Goal: Task Accomplishment & Management: Complete application form

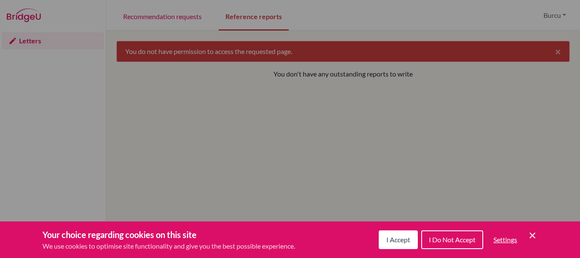
click at [396, 241] on span "I Accept" at bounding box center [398, 239] width 24 height 8
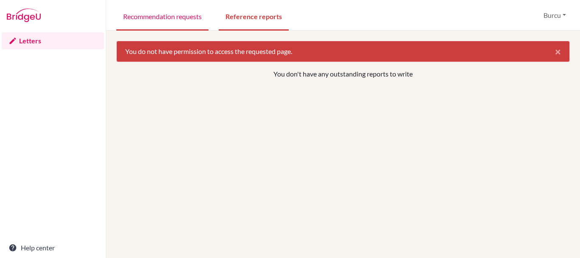
click at [173, 14] on link "Recommendation requests" at bounding box center [162, 15] width 92 height 29
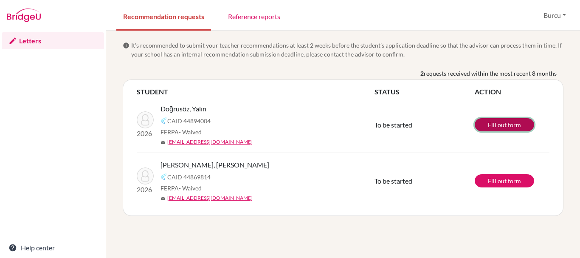
click at [502, 124] on link "Fill out form" at bounding box center [503, 124] width 59 height 13
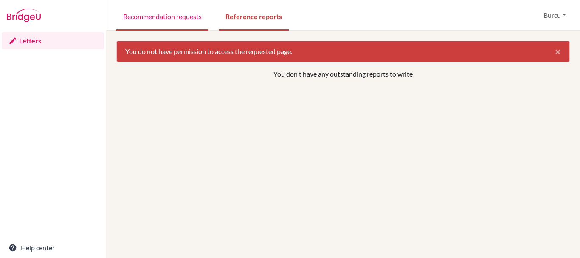
click at [158, 15] on link "Recommendation requests" at bounding box center [162, 15] width 92 height 29
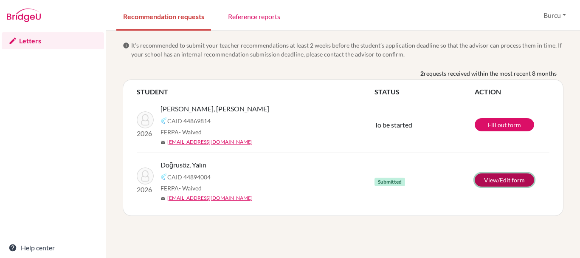
click at [493, 182] on link "View/Edit form" at bounding box center [503, 179] width 59 height 13
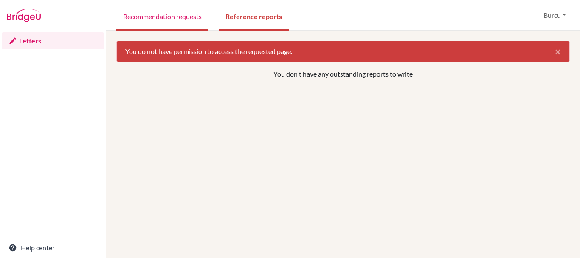
click at [173, 17] on link "Recommendation requests" at bounding box center [162, 15] width 92 height 29
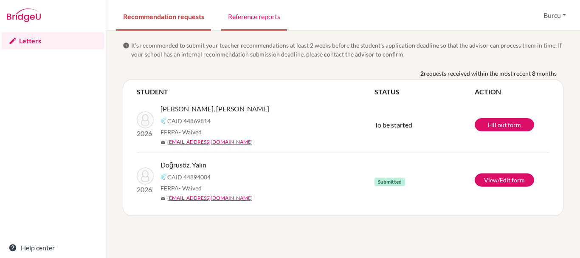
click at [261, 21] on link "Reference reports" at bounding box center [254, 15] width 66 height 29
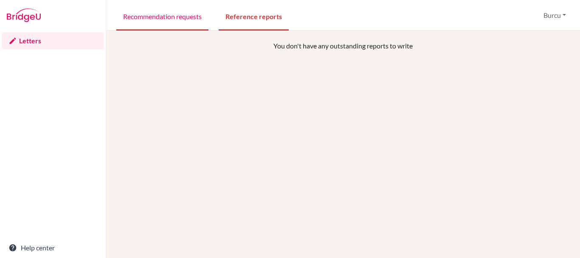
click at [177, 11] on link "Recommendation requests" at bounding box center [162, 15] width 92 height 29
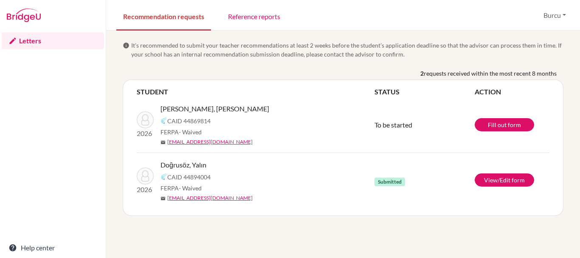
click at [237, 68] on div "info It’s recommended to submit your teacher recommendations at least 2 weeks b…" at bounding box center [342, 128] width 453 height 175
